Goal: Task Accomplishment & Management: Use online tool/utility

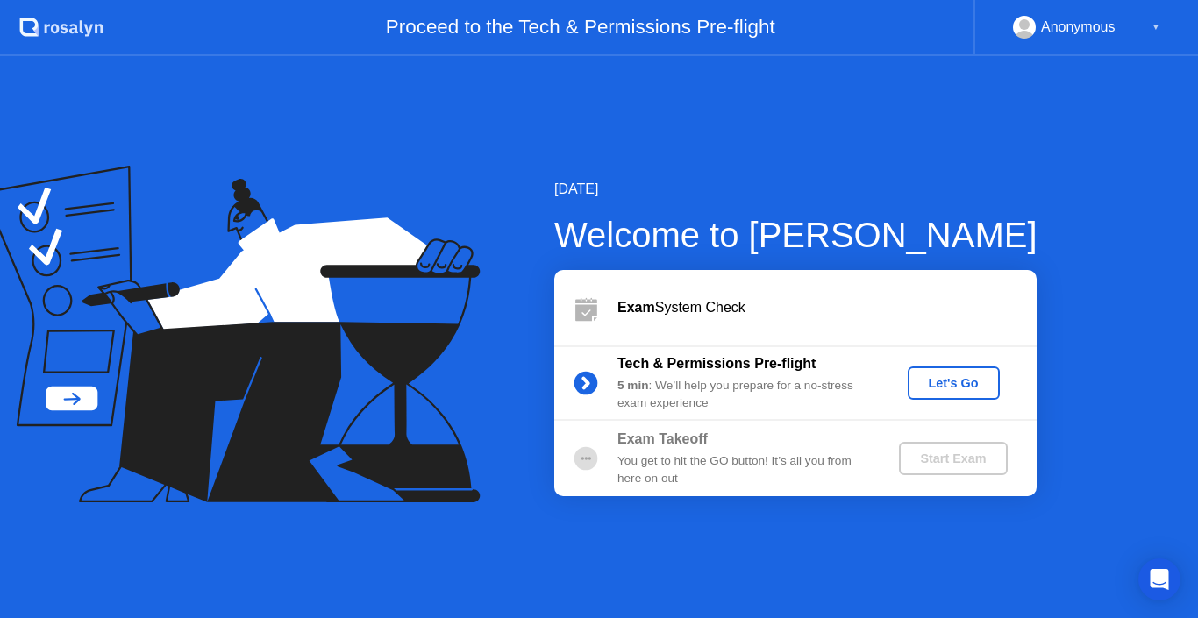
click at [944, 387] on div "Let's Go" at bounding box center [954, 383] width 78 height 14
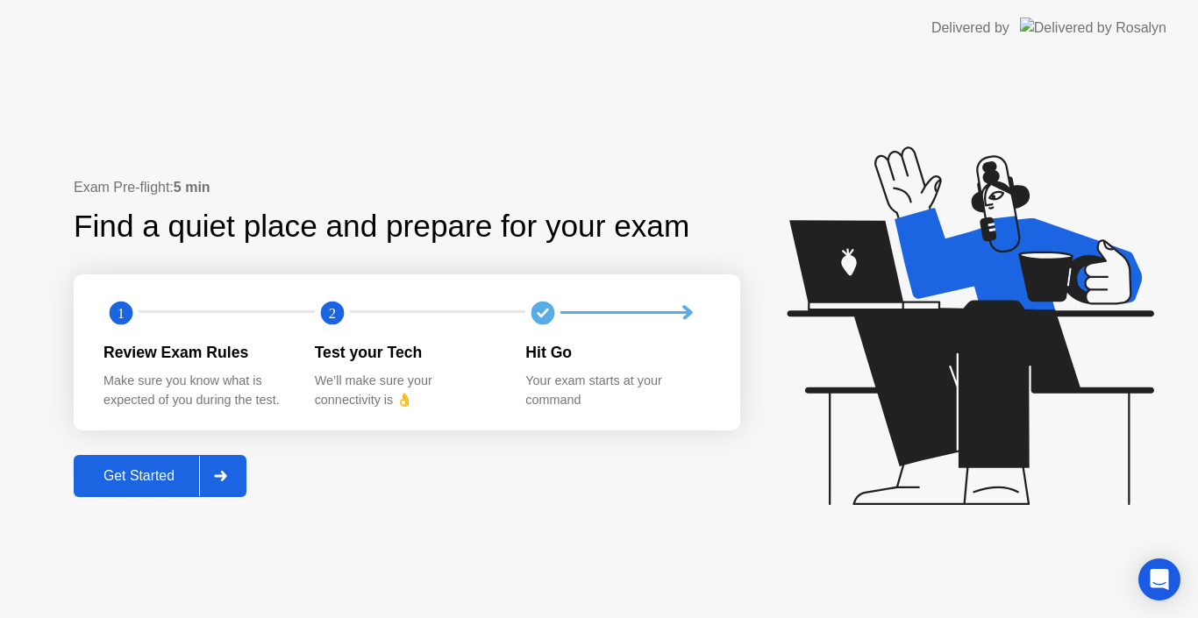
click at [161, 481] on div "Get Started" at bounding box center [139, 476] width 120 height 16
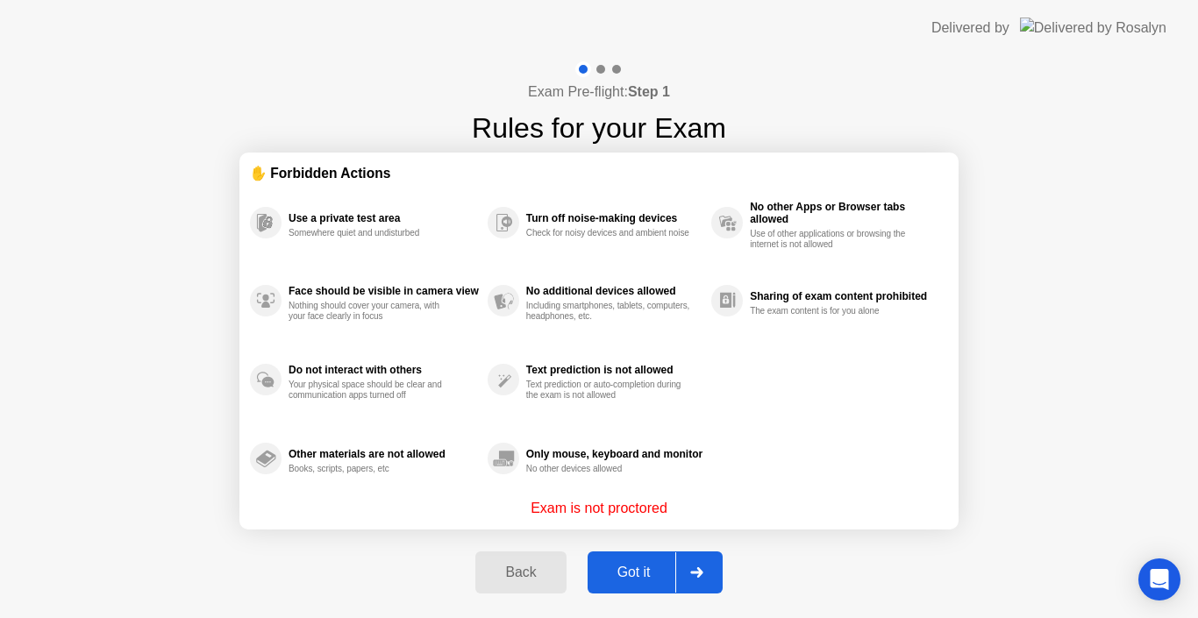
click at [655, 565] on div "Got it" at bounding box center [634, 573] width 82 height 16
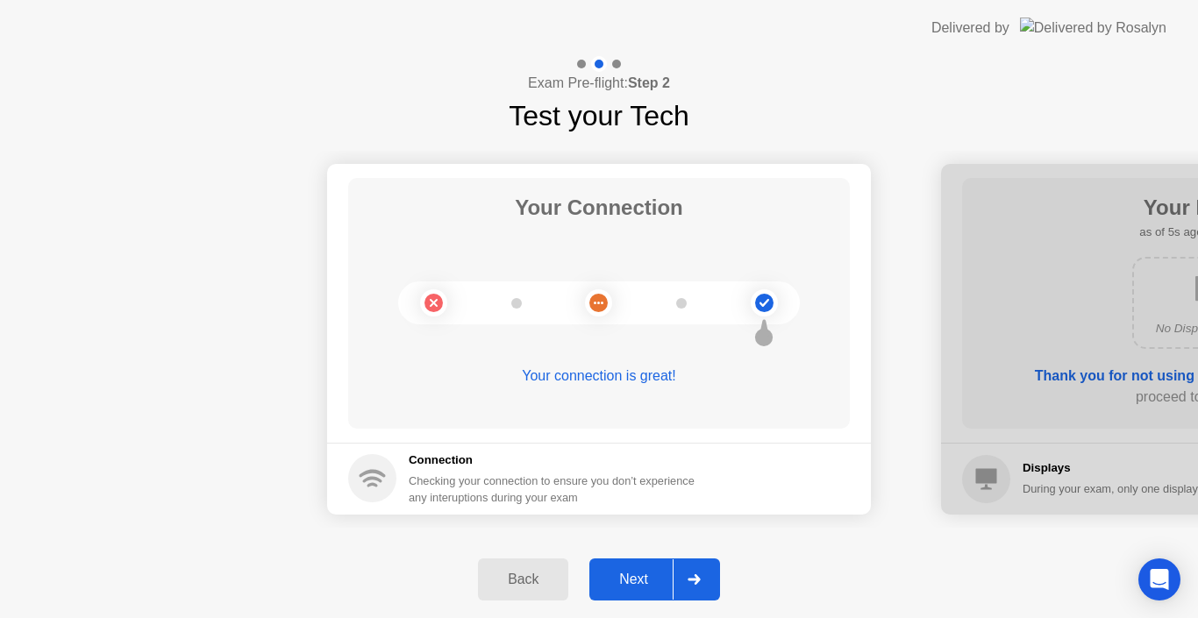
click at [693, 580] on icon at bounding box center [693, 579] width 12 height 11
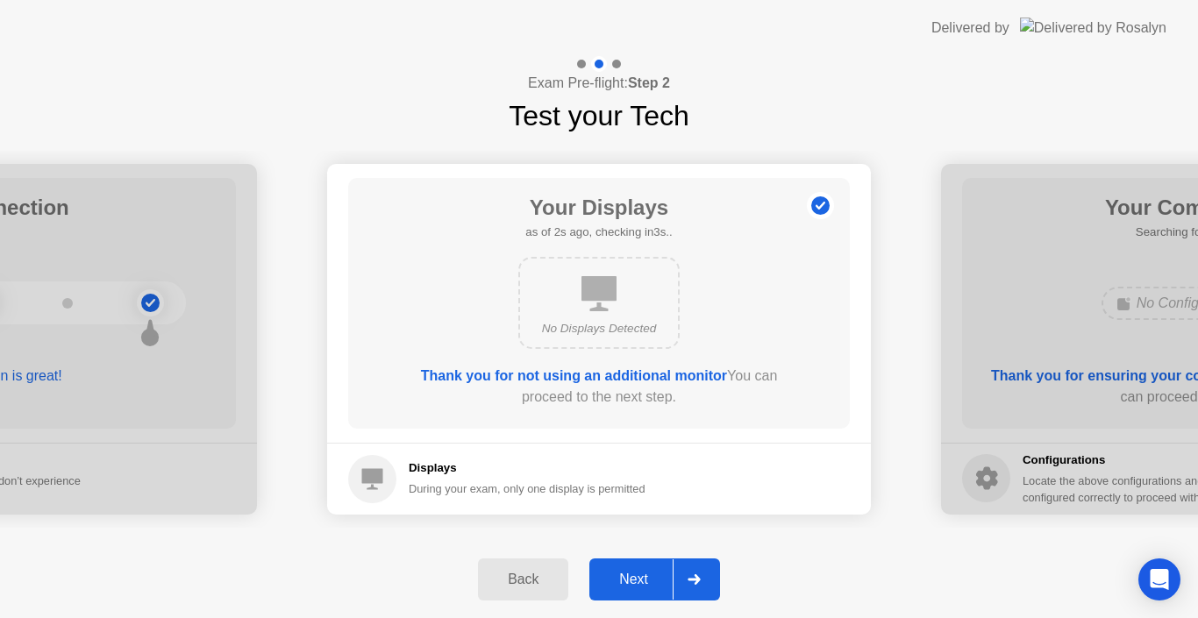
click at [692, 584] on icon at bounding box center [693, 579] width 13 height 11
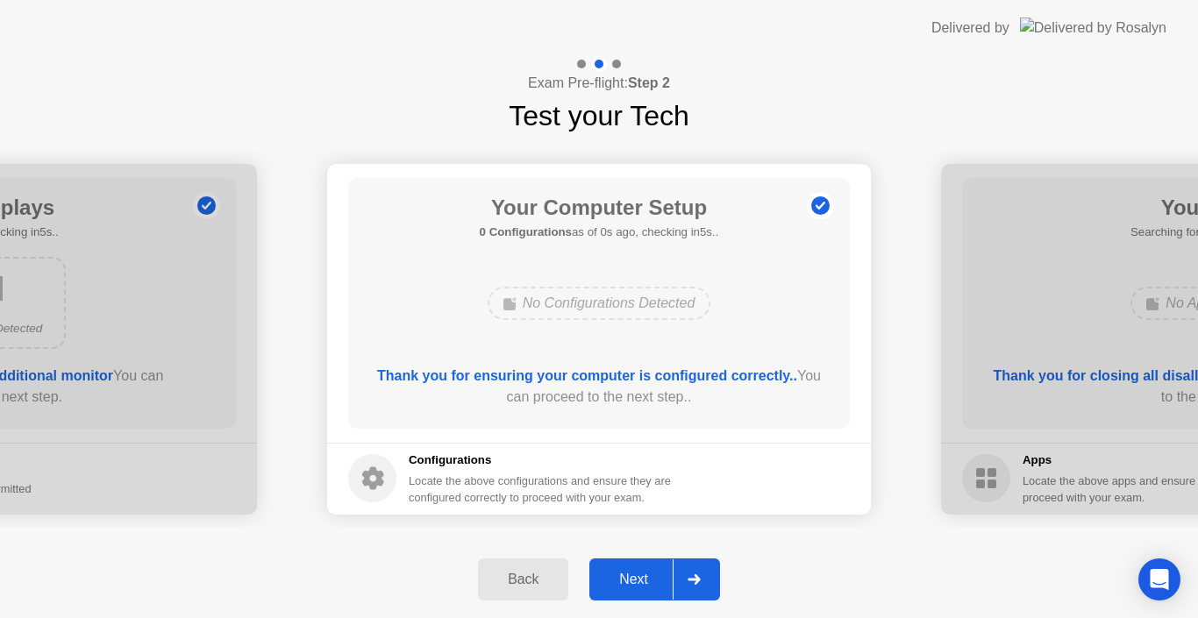
click at [654, 583] on div "Next" at bounding box center [634, 580] width 78 height 16
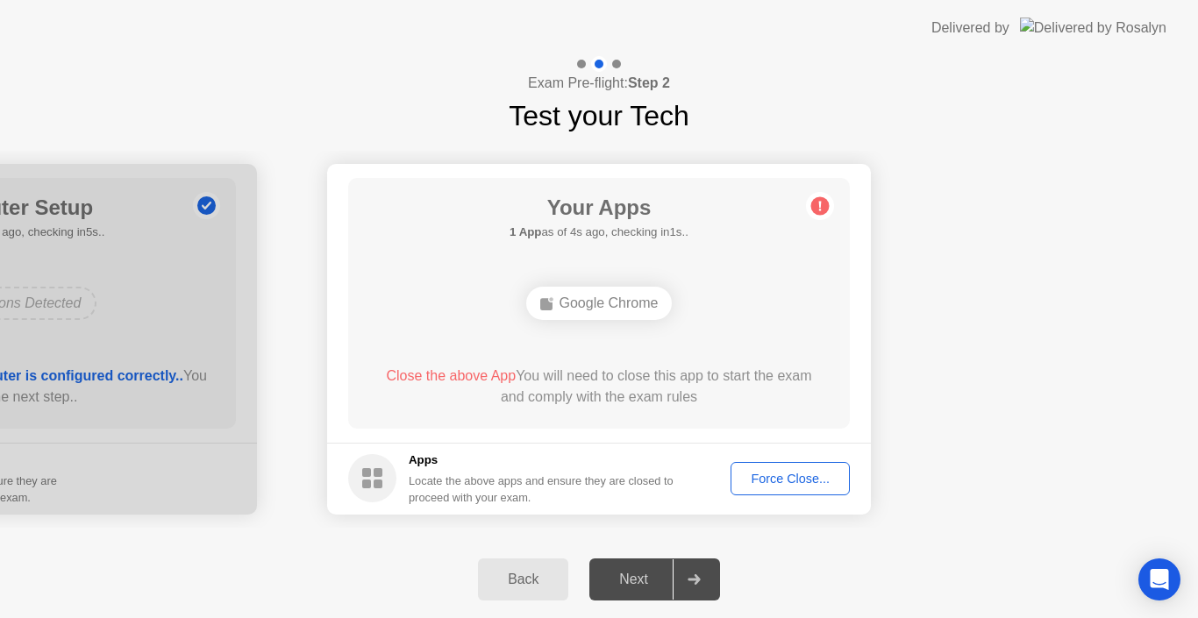
click at [834, 203] on div "Your Apps 1 App as of 4s ago, checking in1s.. Google Chrome Close the above App…" at bounding box center [599, 303] width 502 height 251
click at [794, 473] on div "Force Close..." at bounding box center [790, 479] width 107 height 14
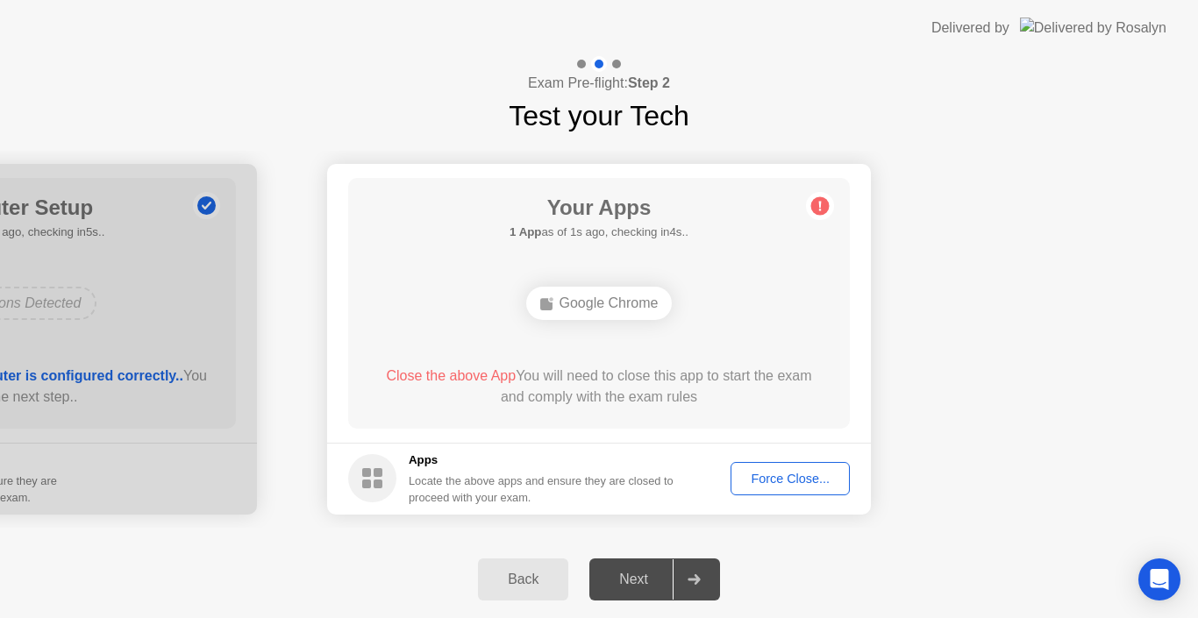
click at [808, 481] on div "Force Close..." at bounding box center [790, 479] width 107 height 14
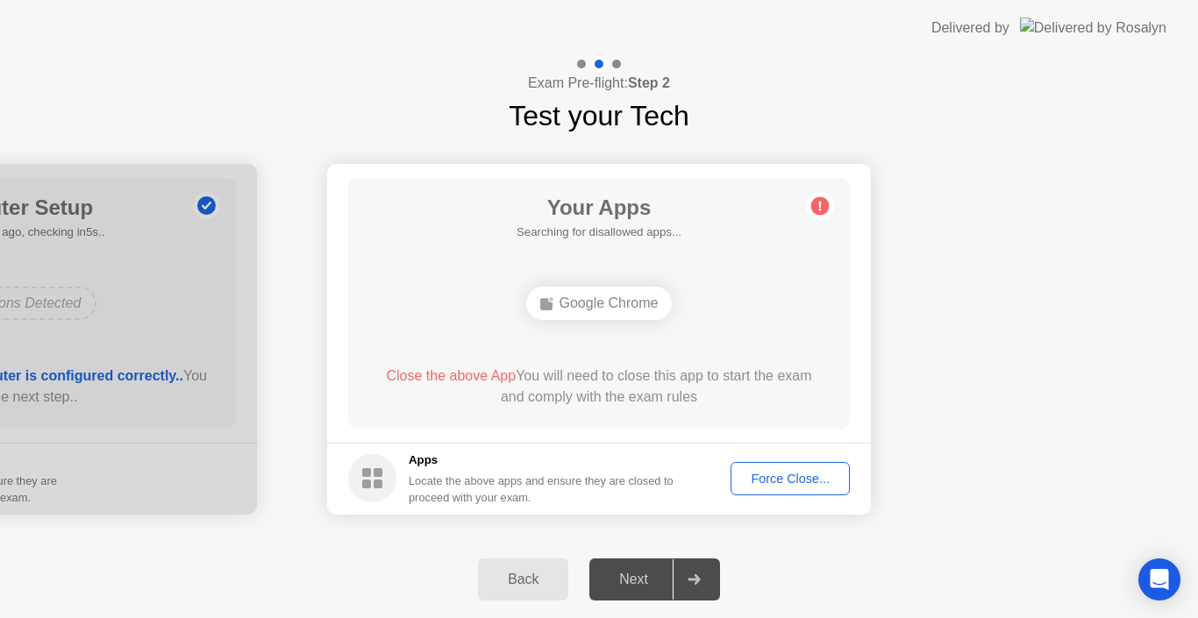
click at [694, 577] on icon at bounding box center [693, 579] width 13 height 11
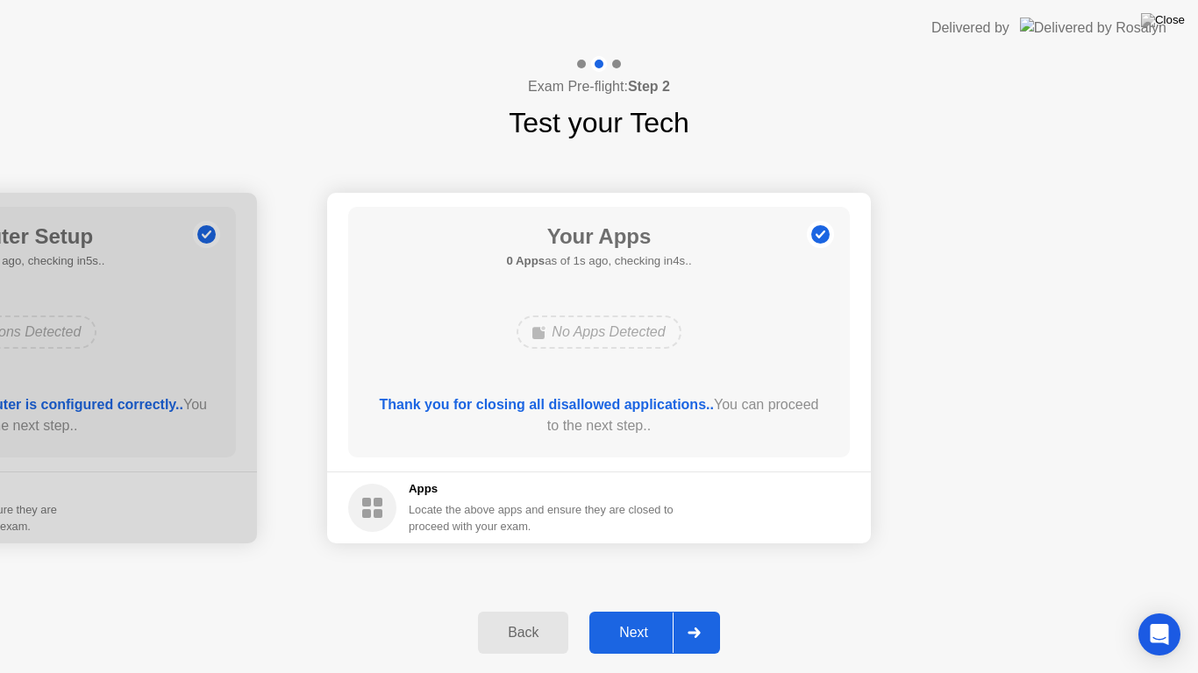
click at [690, 617] on div at bounding box center [694, 633] width 42 height 40
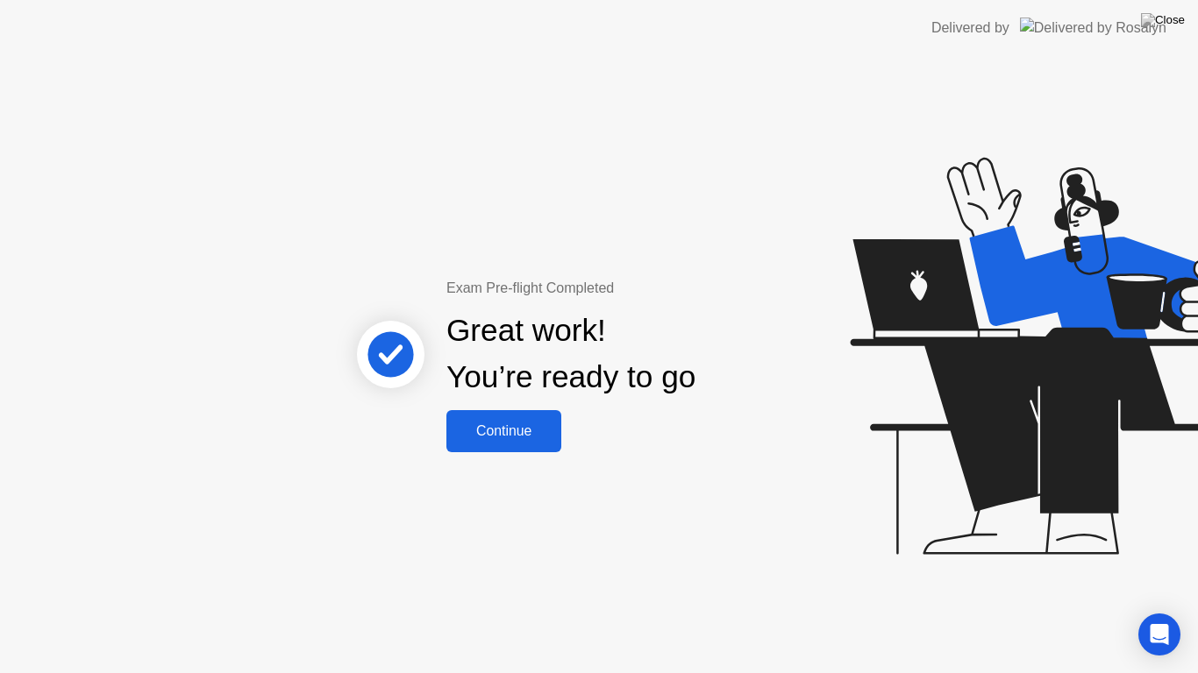
click at [493, 452] on button "Continue" at bounding box center [503, 431] width 115 height 42
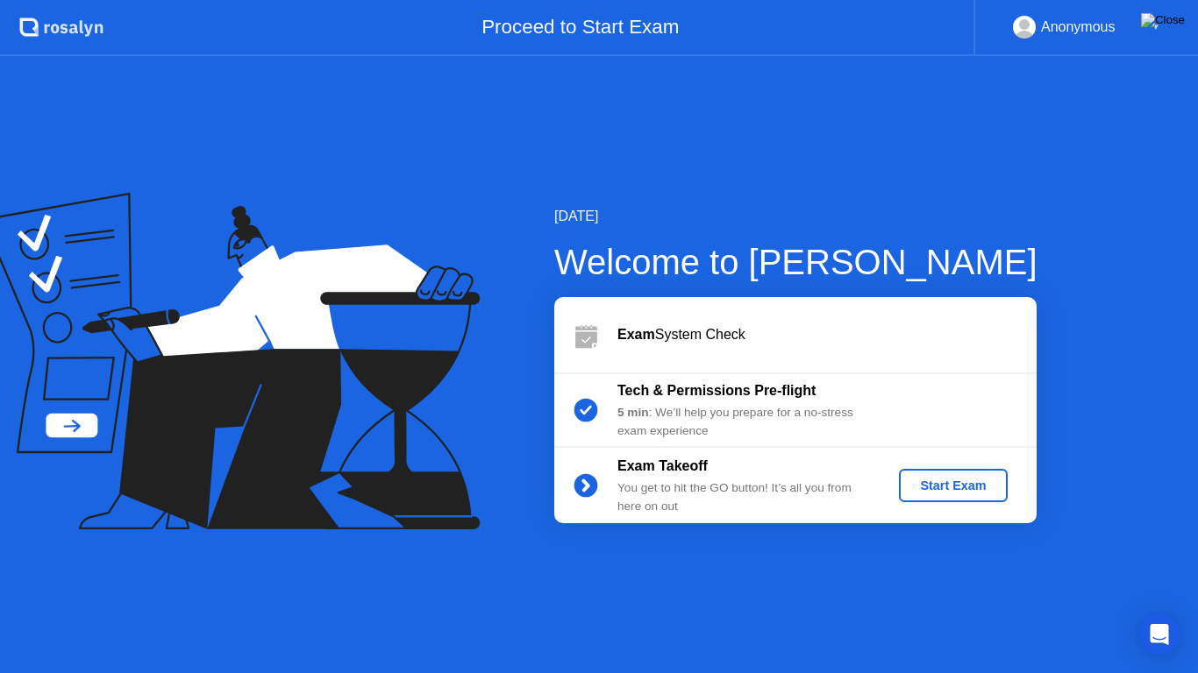
click at [1178, 21] on img at bounding box center [1163, 20] width 44 height 14
